Goal: Transaction & Acquisition: Purchase product/service

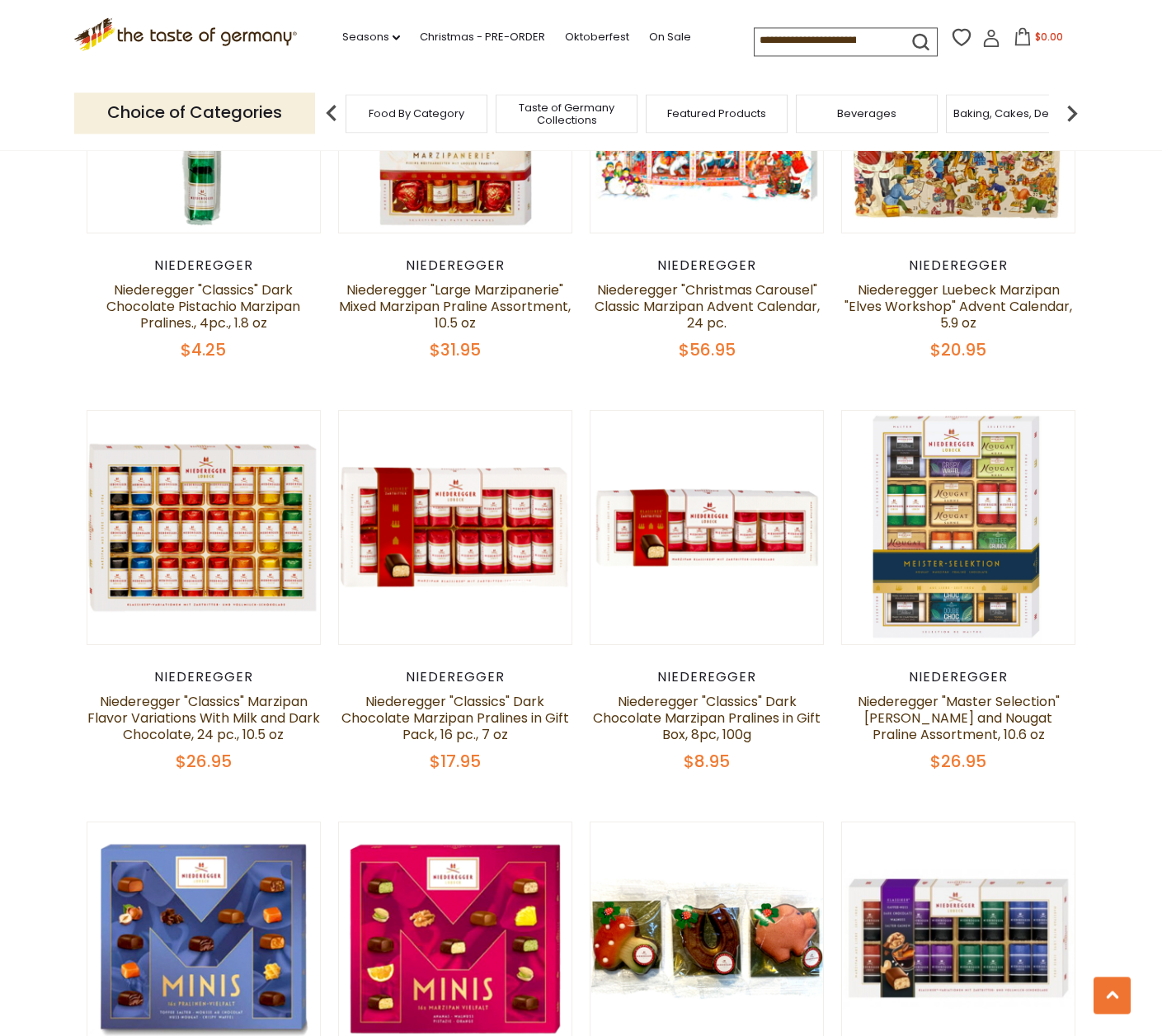
scroll to position [2277, 0]
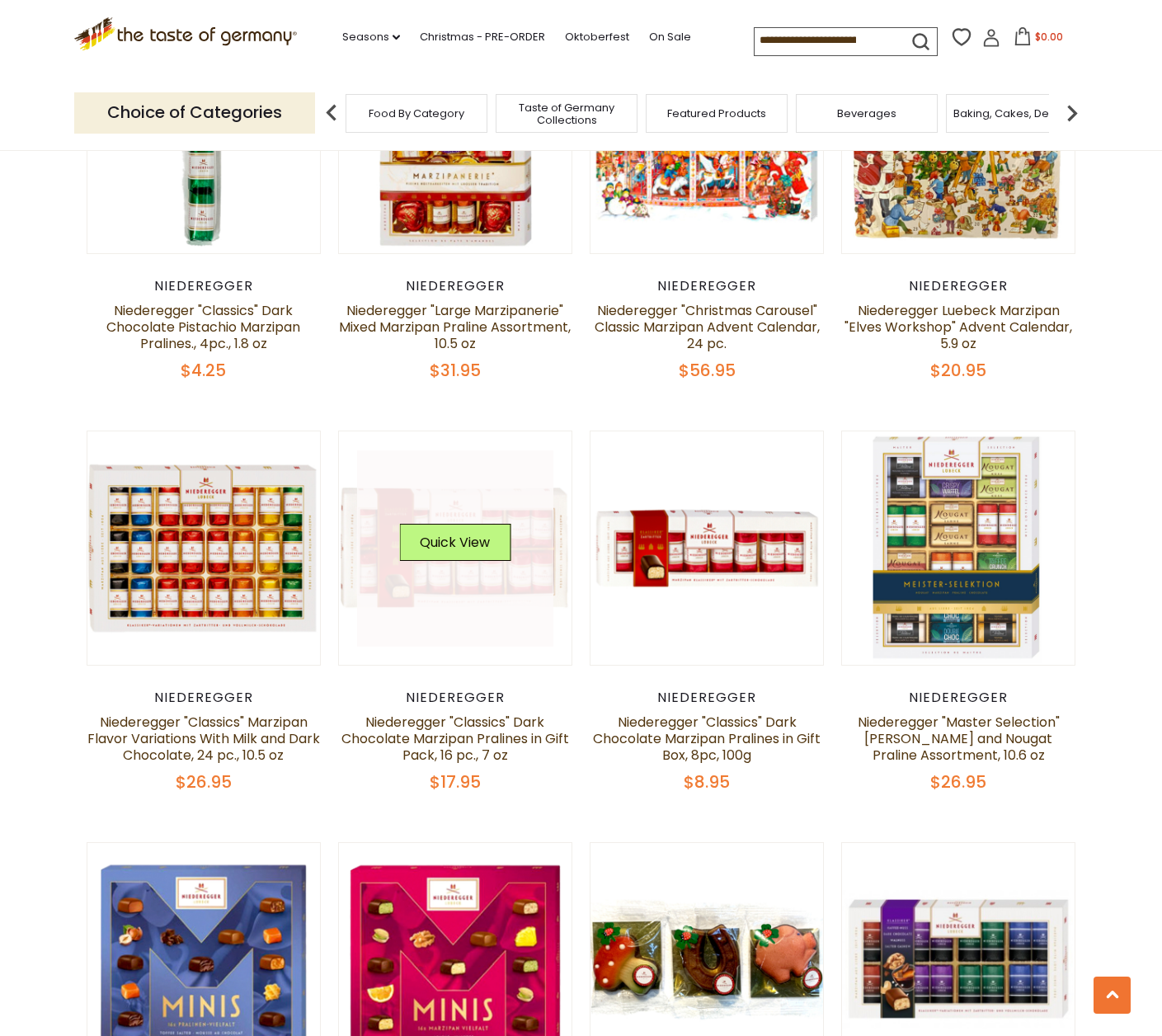
click at [495, 569] on div "Quick View" at bounding box center [454, 549] width 111 height 50
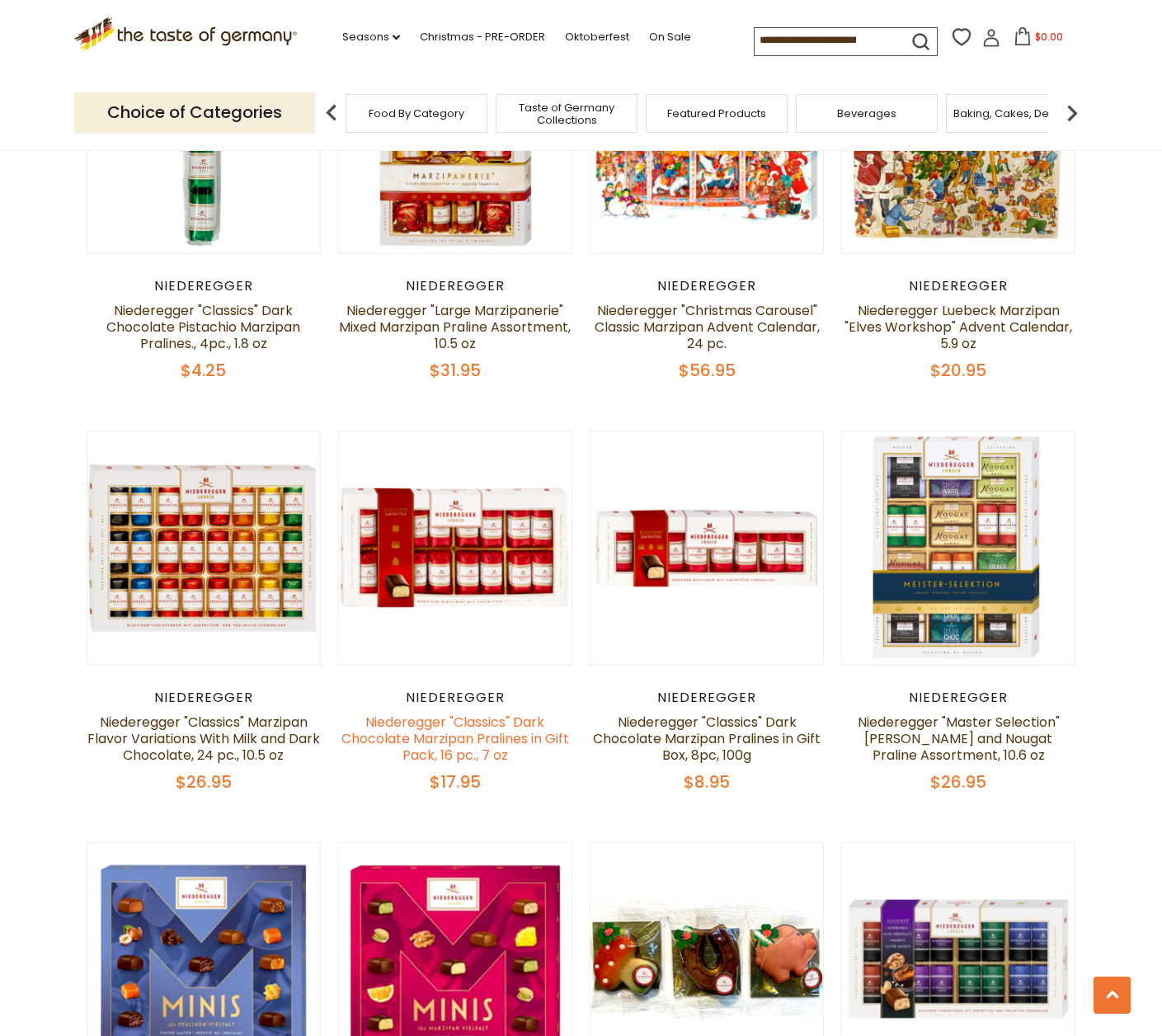
click at [479, 727] on link "Niederegger "Classics" Dark Chocolate Marzipan Pralines in Gift Pack, 16 pc., 7…" at bounding box center [455, 739] width 228 height 52
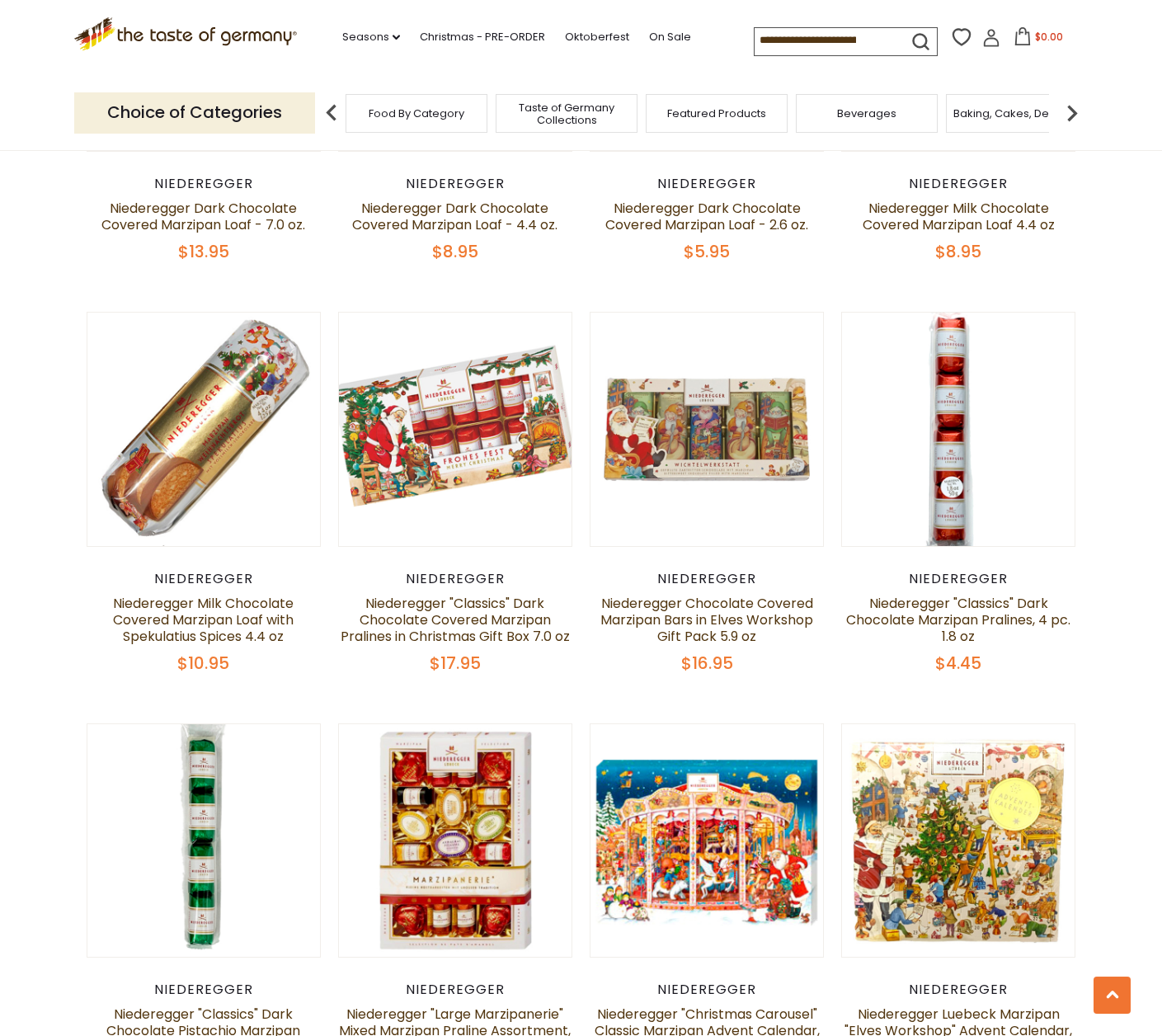
scroll to position [1582, 0]
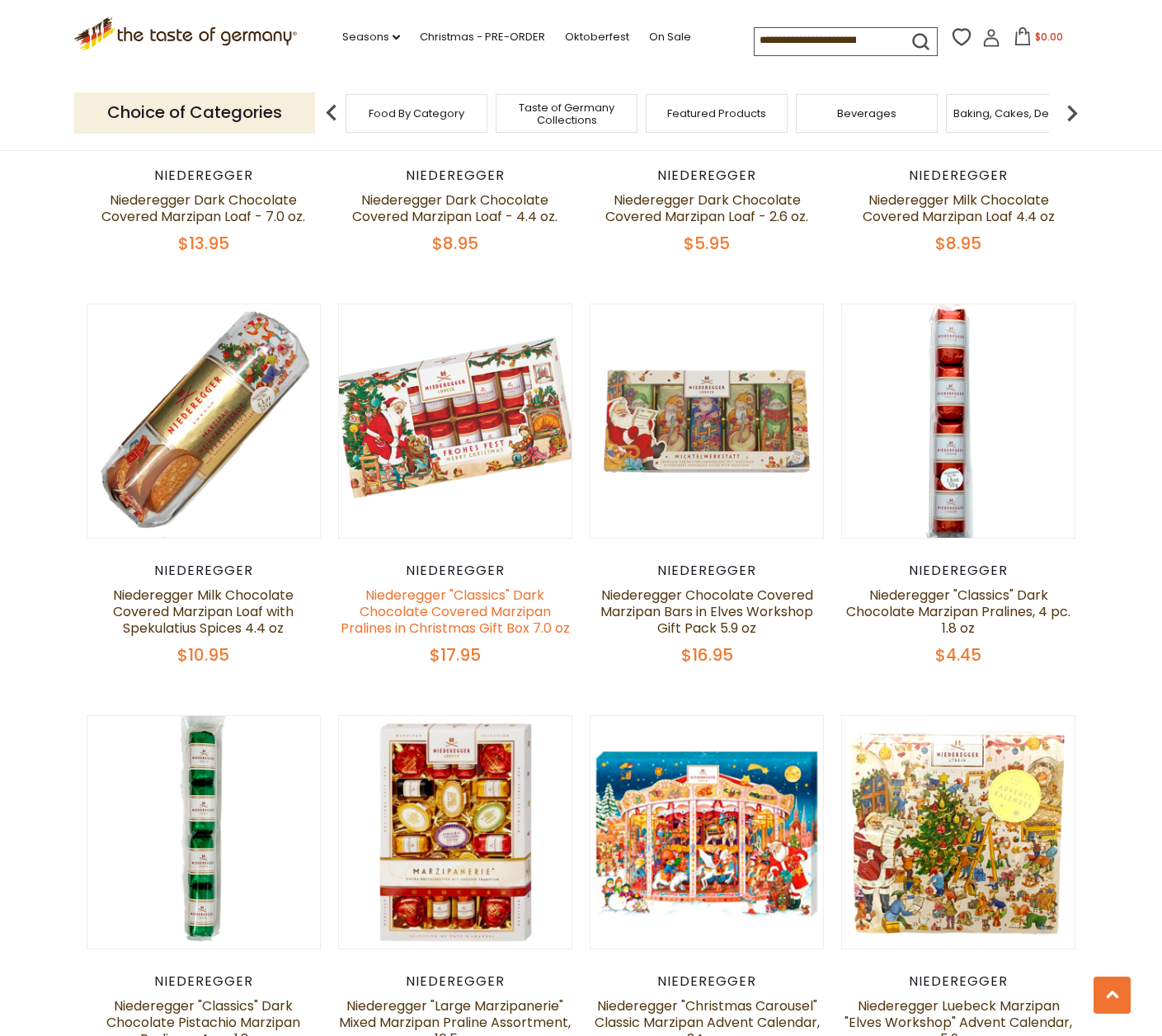
click at [458, 614] on link "Niederegger "Classics" Dark Chocolate Covered Marzipan Pralines in Christmas Gi…" at bounding box center [455, 612] width 230 height 52
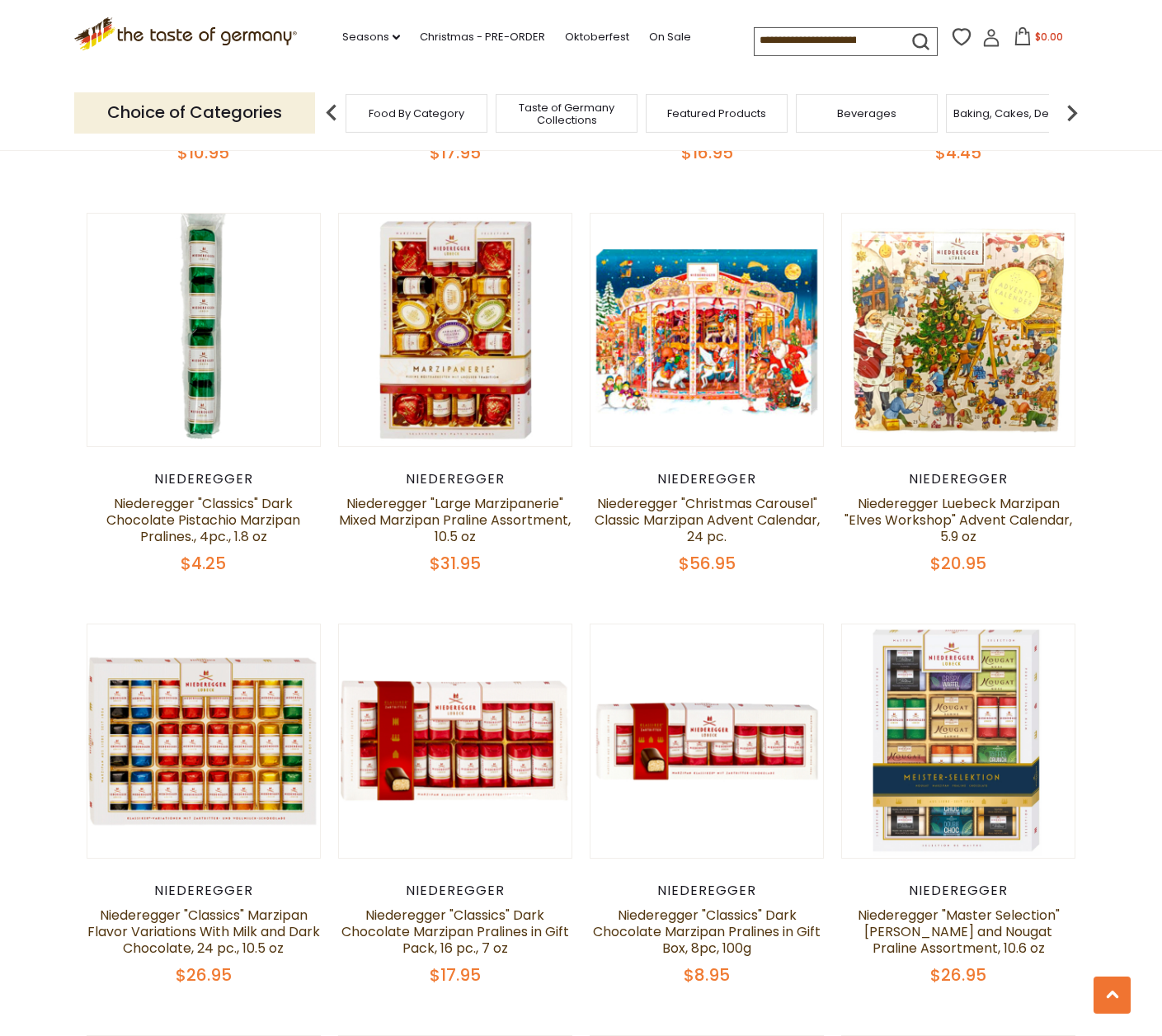
scroll to position [2089, 0]
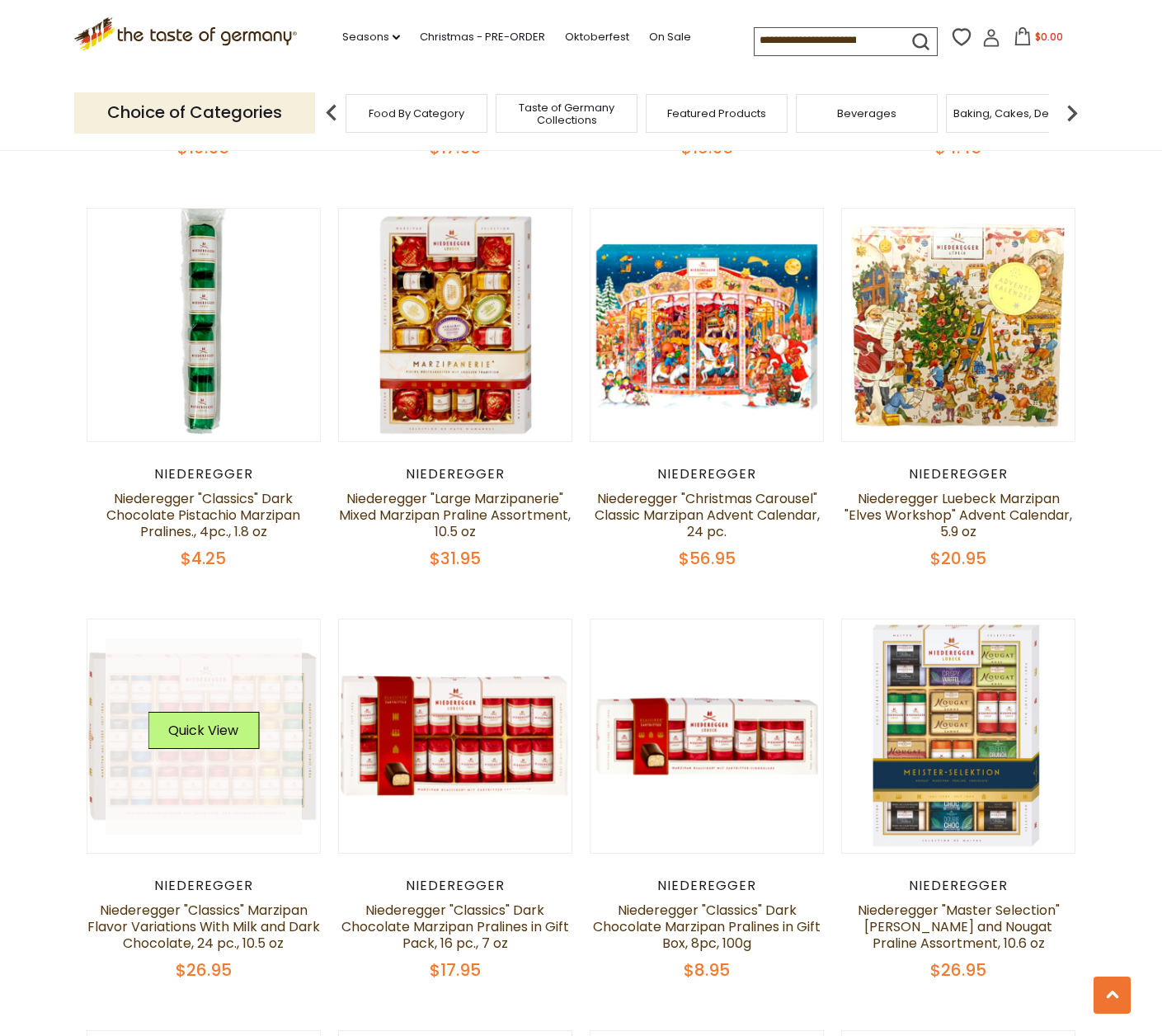
click at [206, 755] on div "Quick View" at bounding box center [203, 737] width 111 height 50
click at [230, 740] on button "Quick View" at bounding box center [203, 730] width 111 height 37
